Goal: Task Accomplishment & Management: Manage account settings

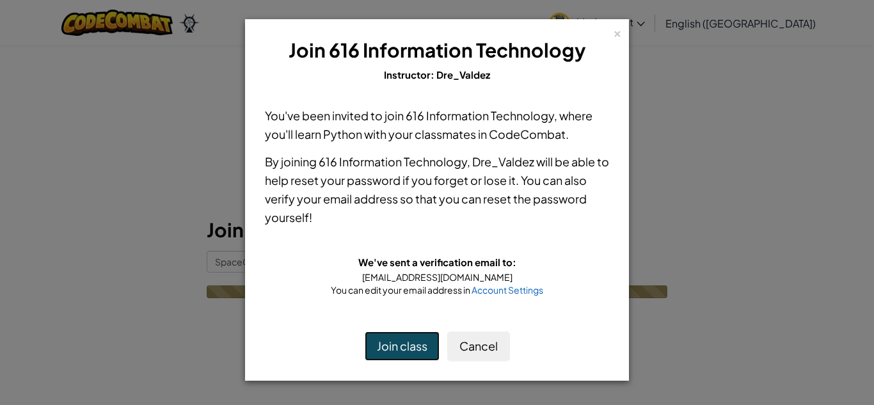
click at [413, 356] on button "Join class" at bounding box center [402, 345] width 75 height 29
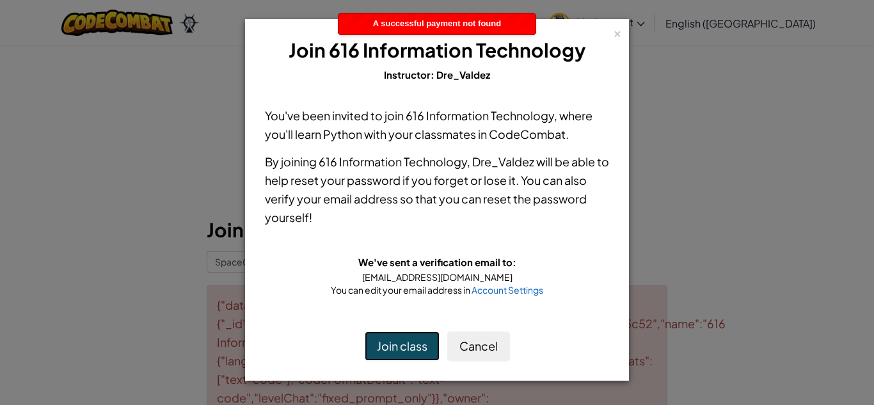
click at [423, 337] on button "Join class" at bounding box center [402, 345] width 75 height 29
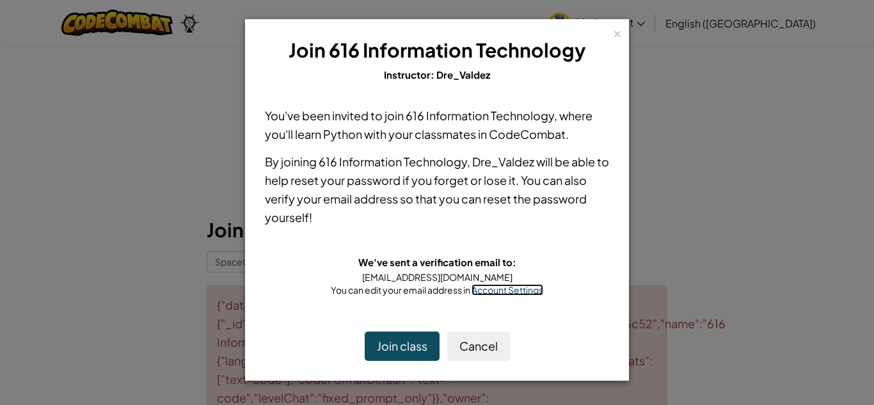
click at [511, 294] on span "Account Settings" at bounding box center [508, 290] width 72 height 12
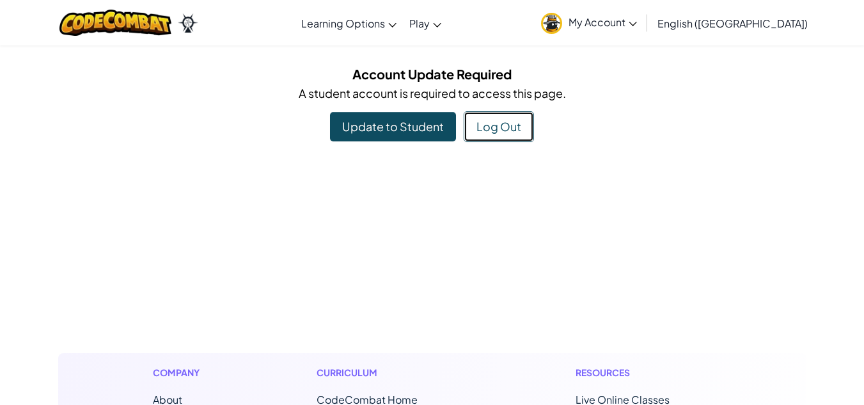
click at [495, 125] on button "Log Out" at bounding box center [499, 126] width 70 height 31
